Goal: Transaction & Acquisition: Obtain resource

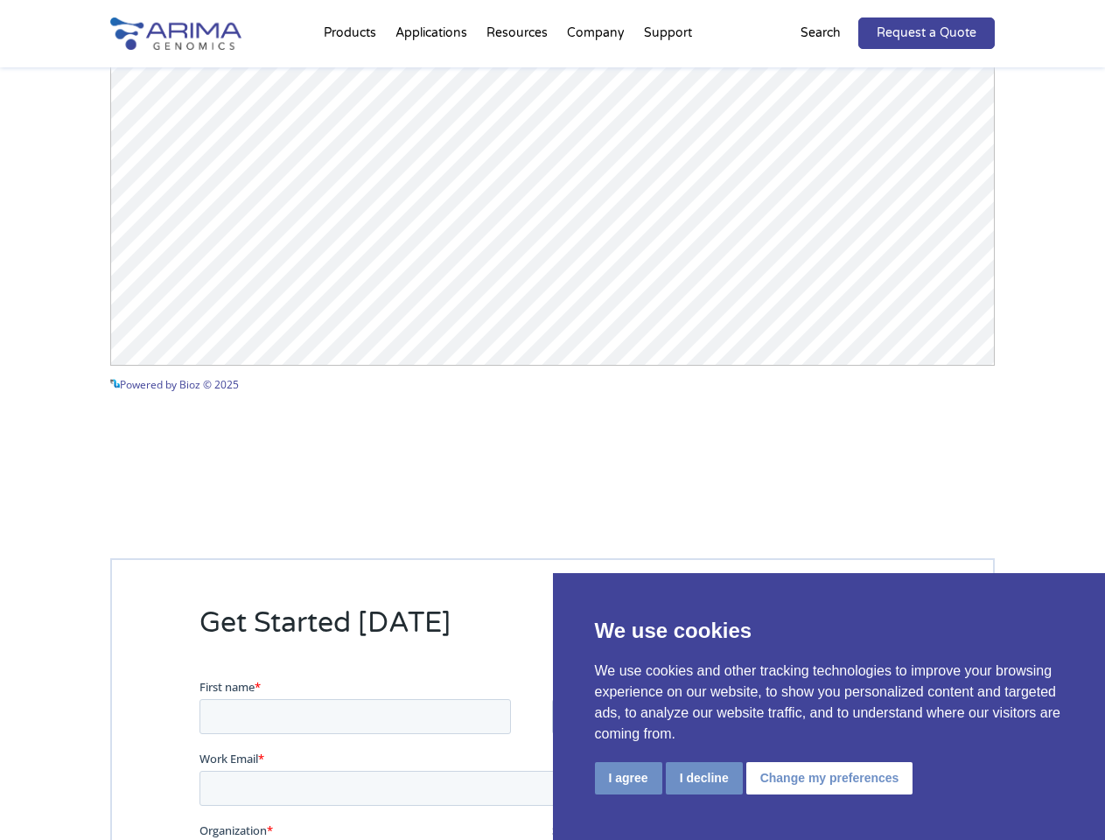
scroll to position [2584, 0]
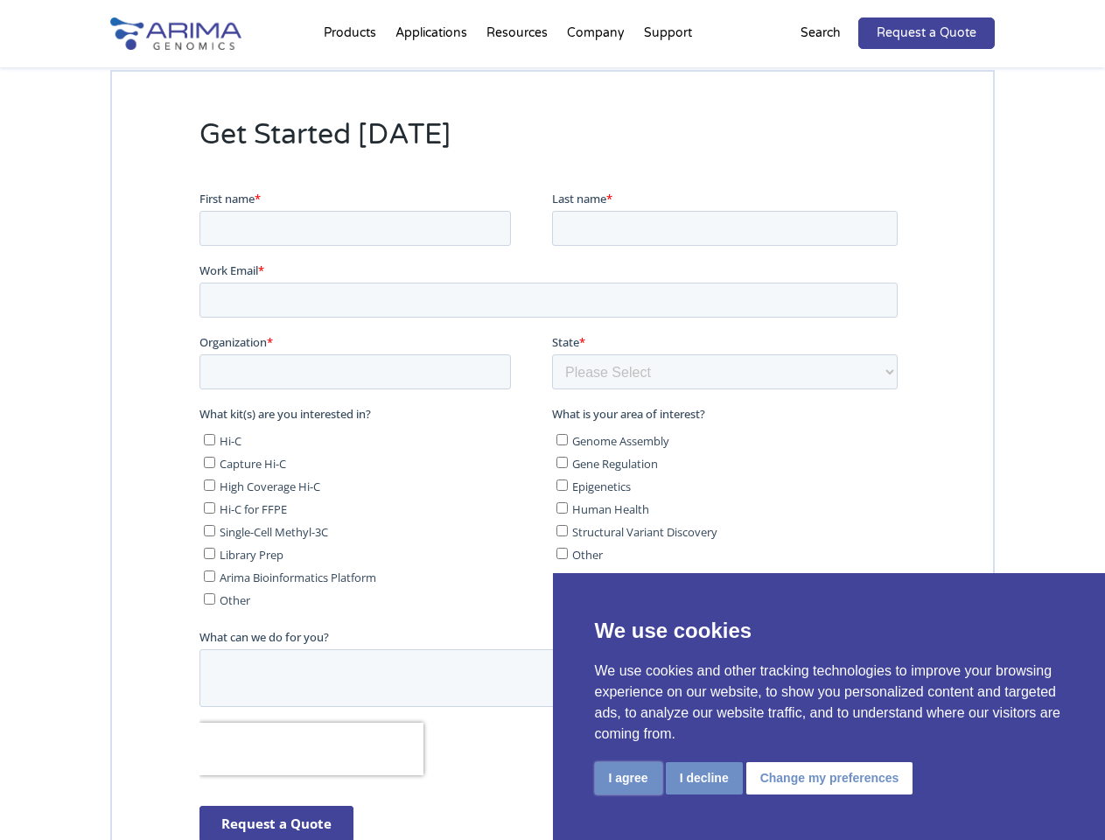
click at [628, 778] on button "I agree" at bounding box center [628, 778] width 67 height 32
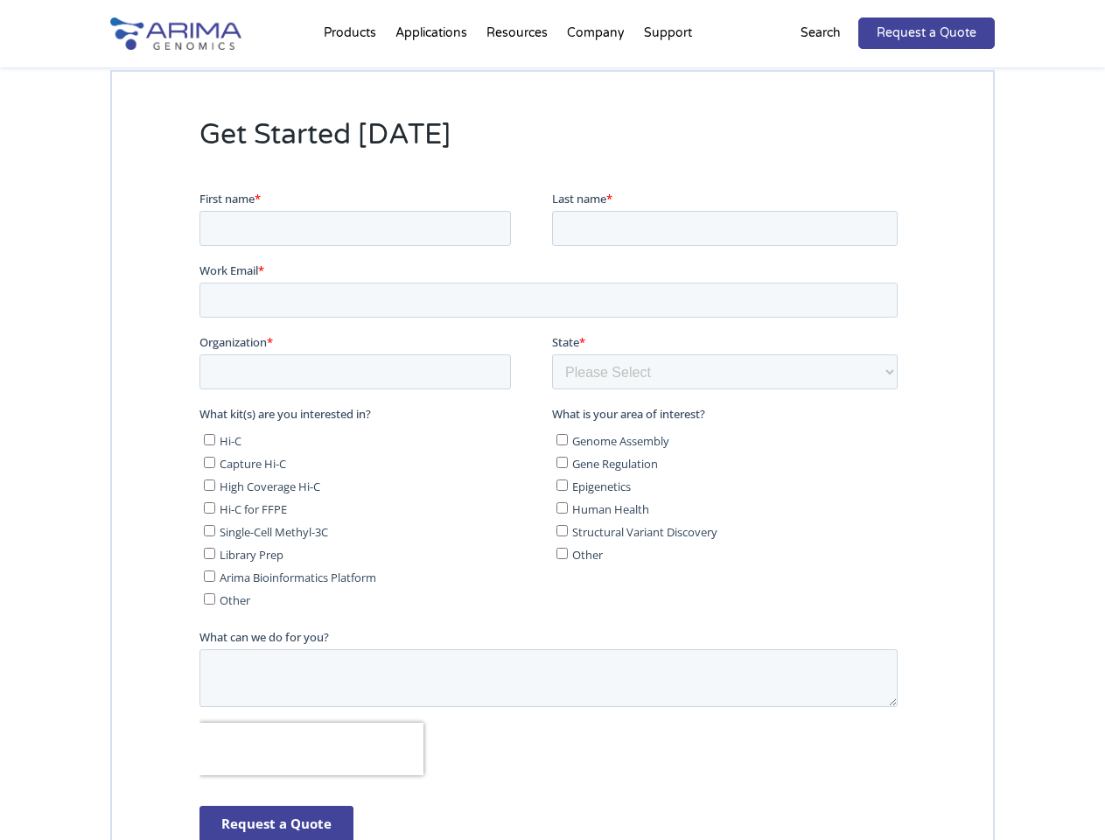
click at [703, 777] on form "First name * Last name * Work Email * Organization * State * Please Select Othe…" at bounding box center [552, 523] width 705 height 667
click at [826, 777] on form "First name * Last name * Work Email * Organization * State * Please Select Othe…" at bounding box center [552, 523] width 705 height 667
click at [353, 37] on li "Products Clinical Services Aventa FusionPlus Aventa [MEDICAL_DATA] Research Pro…" at bounding box center [350, 37] width 72 height 60
click at [519, 37] on li "Resources Resource Library Documentation Publications Literature Videos Blog Bi…" at bounding box center [517, 37] width 81 height 60
click at [597, 37] on li "Company About + Team Careers Events Press + News" at bounding box center [596, 37] width 77 height 60
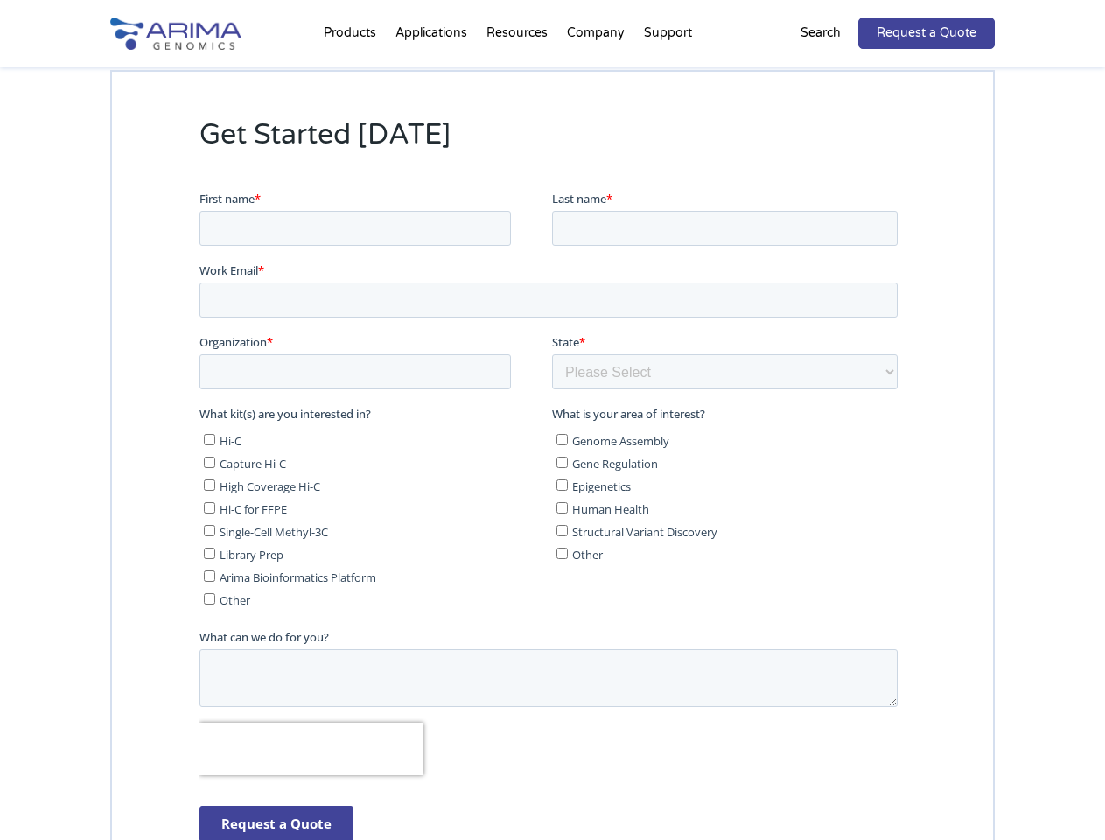
click at [668, 37] on li "Support FAQs Contact Us" at bounding box center [668, 37] width 67 height 60
click at [832, 33] on p "Search" at bounding box center [821, 33] width 40 height 23
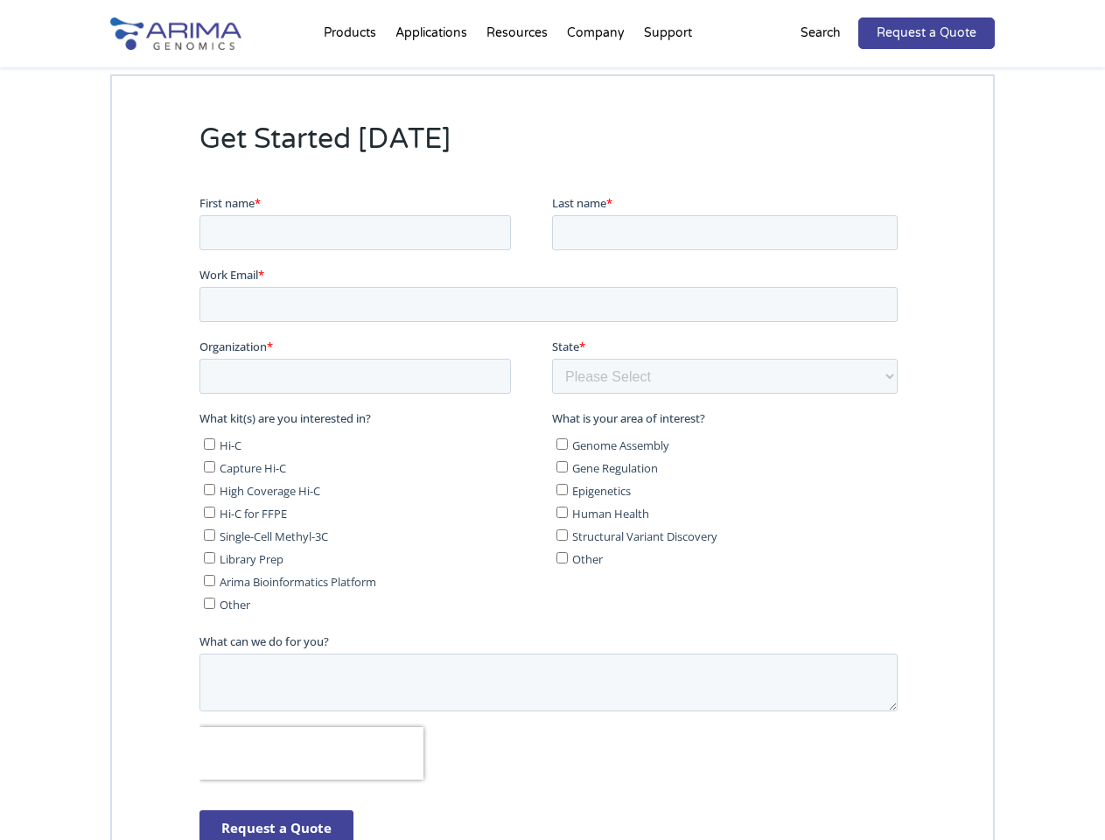
scroll to position [2618, 0]
